Goal: Transaction & Acquisition: Purchase product/service

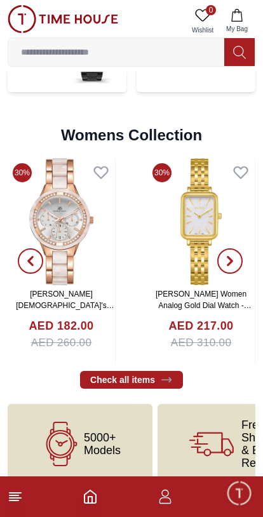
scroll to position [3015, 0]
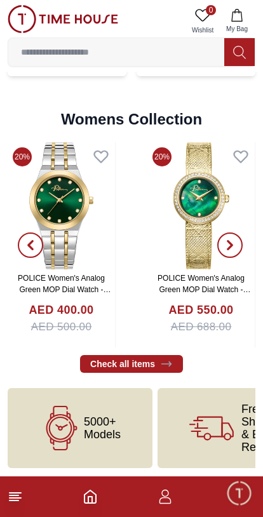
click at [229, 241] on icon "button" at bounding box center [230, 245] width 4 height 8
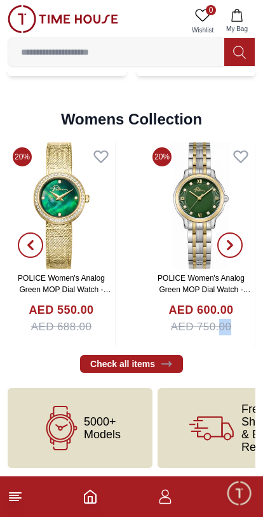
click at [18, 503] on icon at bounding box center [15, 497] width 15 height 15
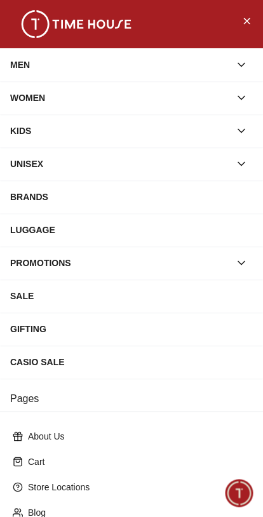
click at [238, 90] on button "button" at bounding box center [241, 97] width 23 height 23
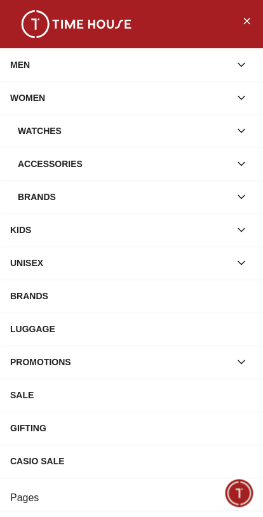
click at [241, 129] on icon "button" at bounding box center [241, 131] width 13 height 13
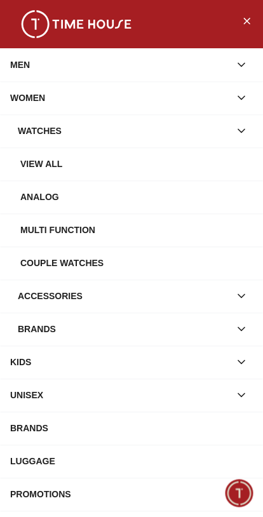
click at [58, 195] on div "Analog" at bounding box center [136, 197] width 233 height 23
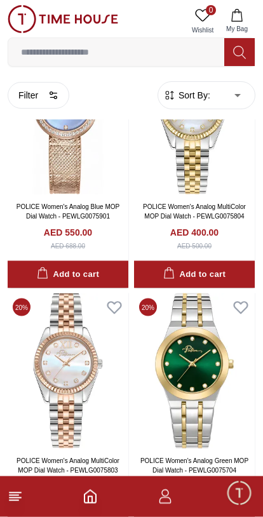
scroll to position [1130, 0]
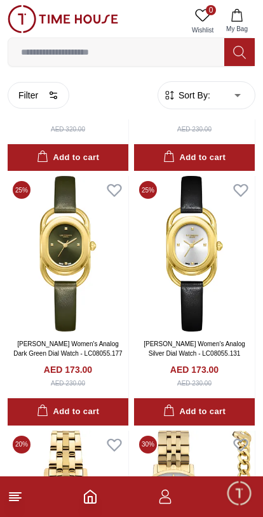
scroll to position [4300, 0]
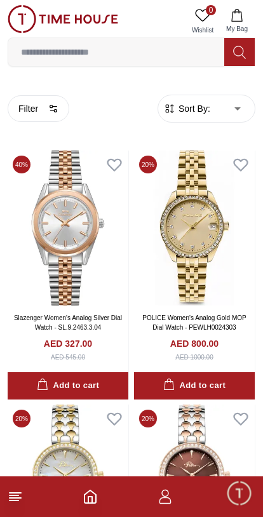
click at [11, 502] on icon at bounding box center [15, 497] width 15 height 15
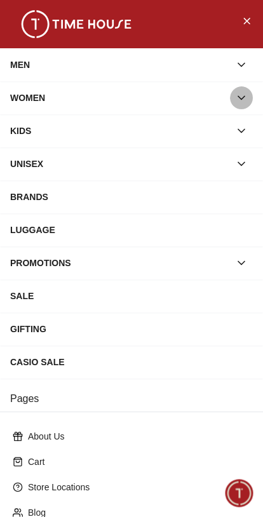
click at [245, 102] on icon "button" at bounding box center [241, 98] width 13 height 13
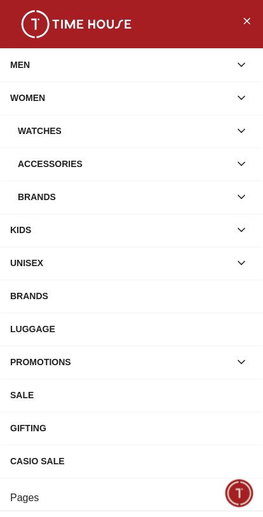
click at [250, 129] on button "button" at bounding box center [241, 131] width 23 height 23
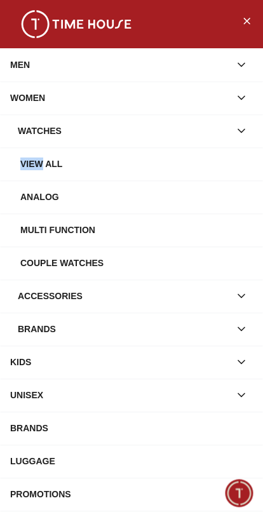
click at [198, 184] on div "Analog" at bounding box center [131, 197] width 263 height 33
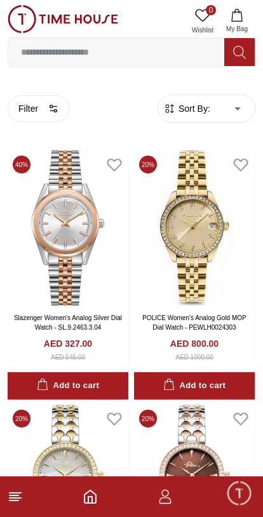
click at [17, 486] on footer at bounding box center [131, 497] width 263 height 41
click at [18, 491] on icon at bounding box center [15, 497] width 15 height 15
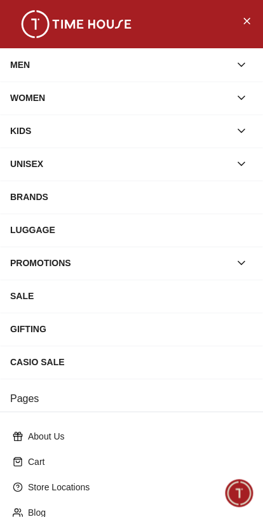
click at [249, 94] on button "button" at bounding box center [241, 97] width 23 height 23
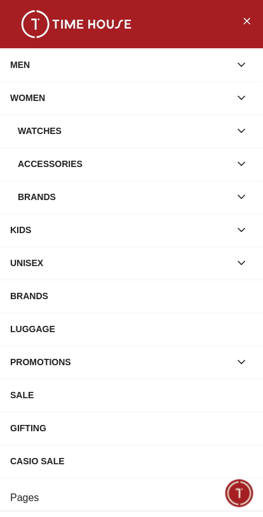
click at [250, 158] on button "button" at bounding box center [241, 164] width 23 height 23
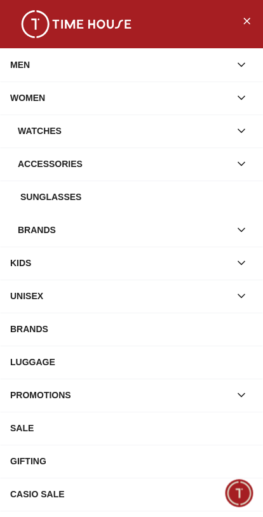
click at [250, 158] on button "button" at bounding box center [241, 164] width 23 height 23
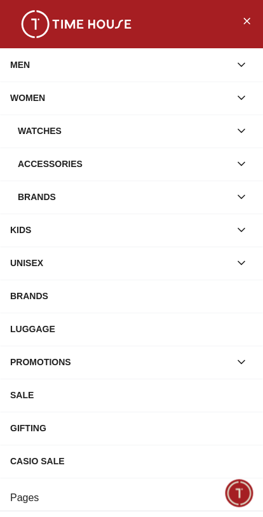
click at [241, 161] on icon "button" at bounding box center [241, 164] width 13 height 13
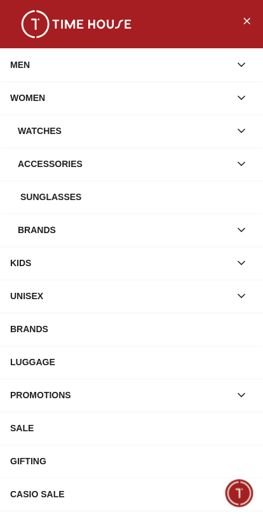
click at [236, 132] on icon "button" at bounding box center [241, 131] width 13 height 13
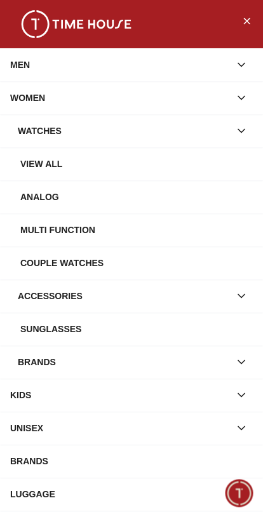
click at [53, 163] on div "View all" at bounding box center [136, 164] width 233 height 23
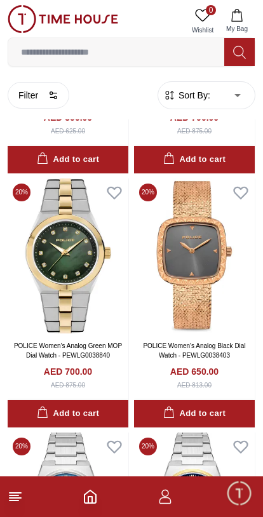
scroll to position [2009, 0]
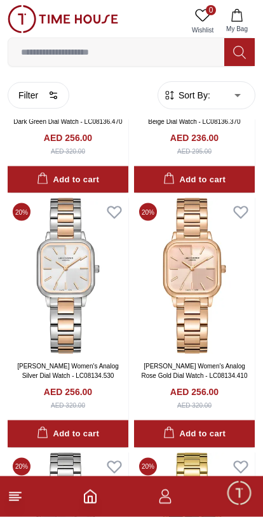
scroll to position [4278, 0]
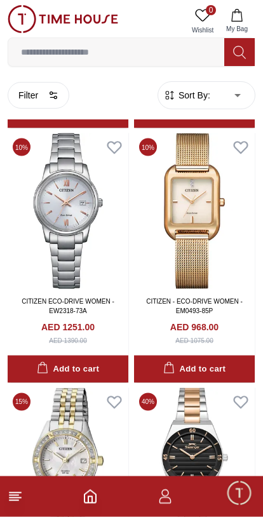
scroll to position [6890, 0]
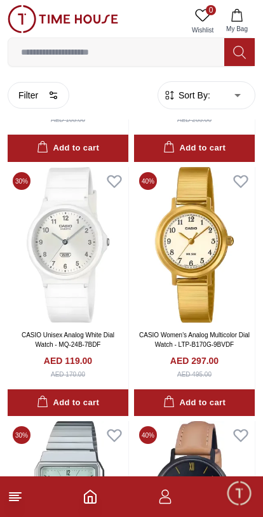
scroll to position [8889, 0]
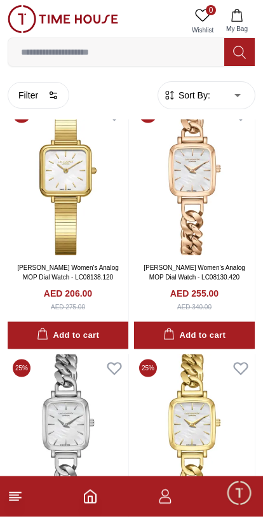
scroll to position [10769, 0]
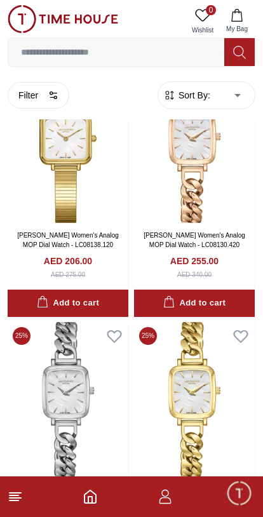
click at [215, 392] on img at bounding box center [194, 399] width 121 height 155
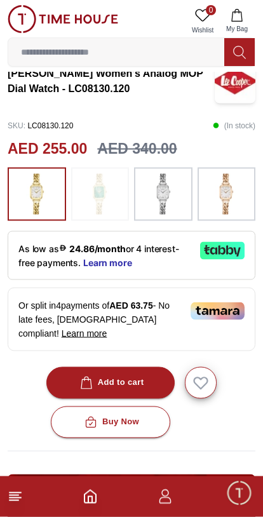
scroll to position [270, 0]
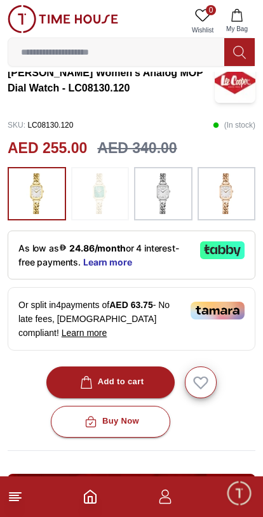
click at [123, 382] on div "Add to cart" at bounding box center [111, 382] width 67 height 15
click at [85, 502] on icon "Home" at bounding box center [90, 497] width 11 height 13
